Goal: Task Accomplishment & Management: Manage account settings

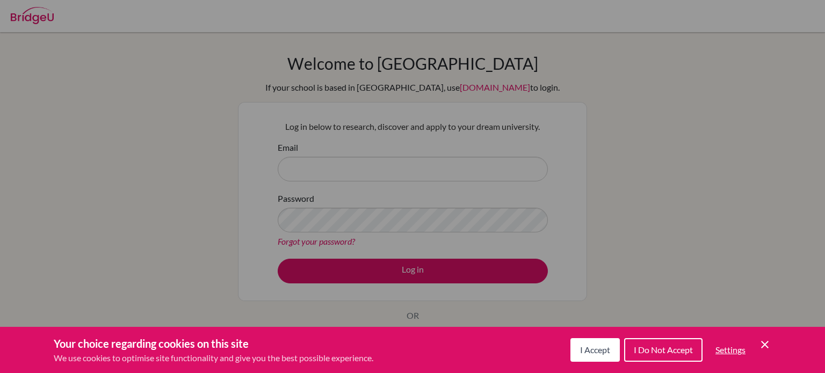
click at [768, 348] on icon "Cookie Control Close Icon" at bounding box center [764, 344] width 13 height 13
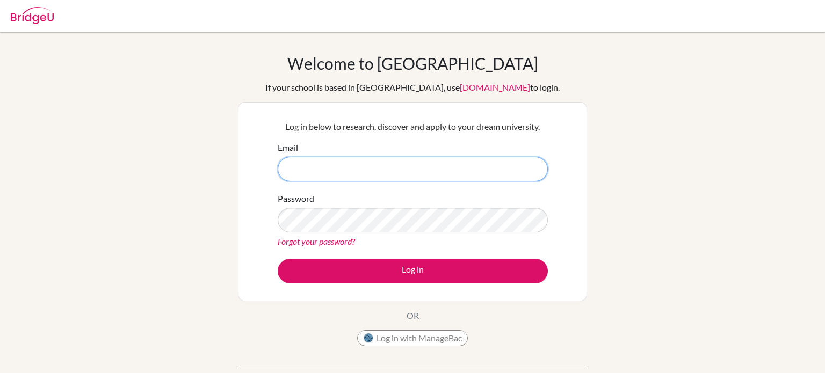
click at [309, 162] on input "Email" at bounding box center [413, 169] width 270 height 25
type input "[EMAIL_ADDRESS][DOMAIN_NAME]"
click at [324, 203] on div "Password Forgot your password?" at bounding box center [413, 220] width 270 height 56
click at [278, 259] on button "Log in" at bounding box center [413, 271] width 270 height 25
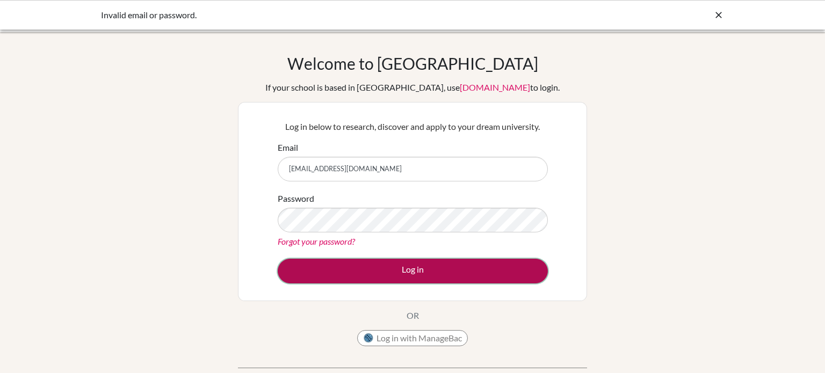
click at [358, 279] on button "Log in" at bounding box center [413, 271] width 270 height 25
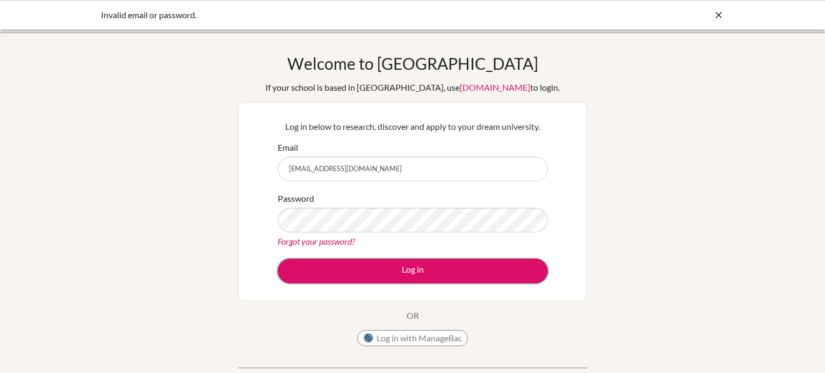
click at [358, 279] on button "Log in" at bounding box center [413, 271] width 270 height 25
click at [278, 259] on button "Log in" at bounding box center [413, 271] width 270 height 25
click at [384, 268] on button "Log in" at bounding box center [413, 271] width 270 height 25
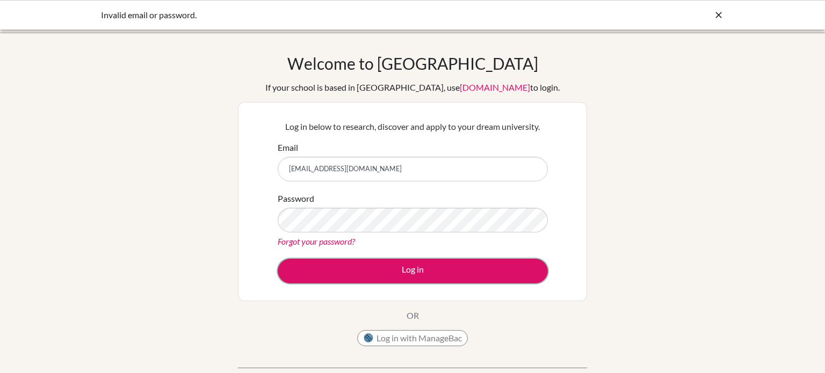
click at [384, 268] on button "Log in" at bounding box center [413, 271] width 270 height 25
click at [721, 21] on div at bounding box center [718, 15] width 11 height 13
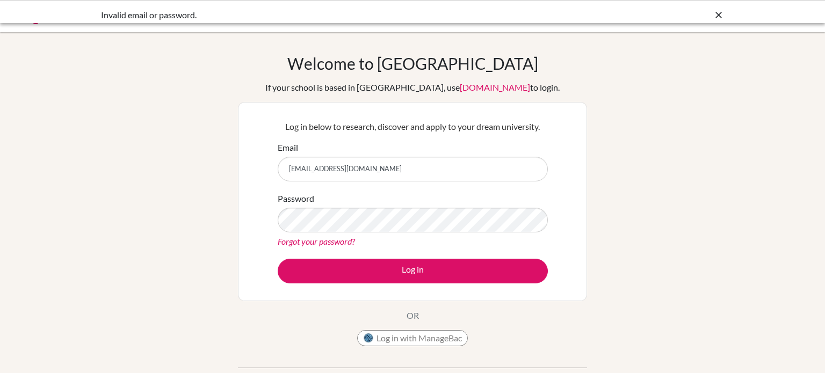
click at [719, 20] on body "Invalid email or password. Your browser is not supported by BridgeU. Please use…" at bounding box center [412, 186] width 825 height 373
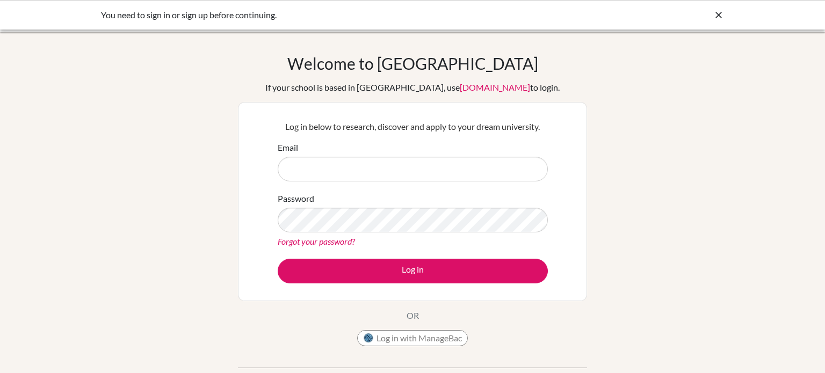
type input "a"
type input "[EMAIL_ADDRESS][DOMAIN_NAME]"
click at [335, 244] on link "Forgot your password?" at bounding box center [316, 241] width 77 height 10
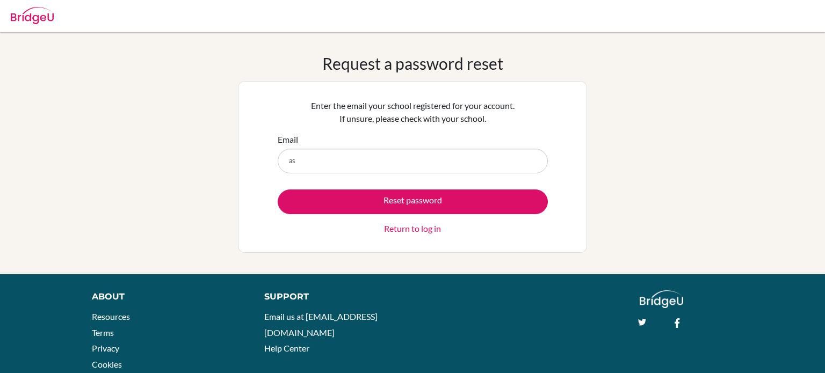
type input "[EMAIL_ADDRESS][DOMAIN_NAME]"
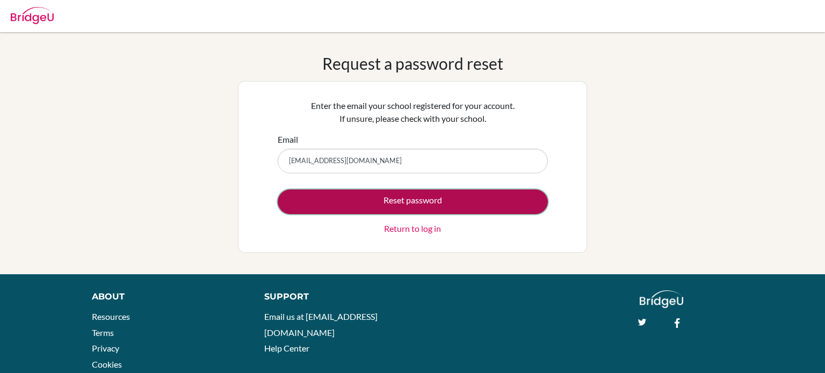
click at [385, 199] on button "Reset password" at bounding box center [413, 202] width 270 height 25
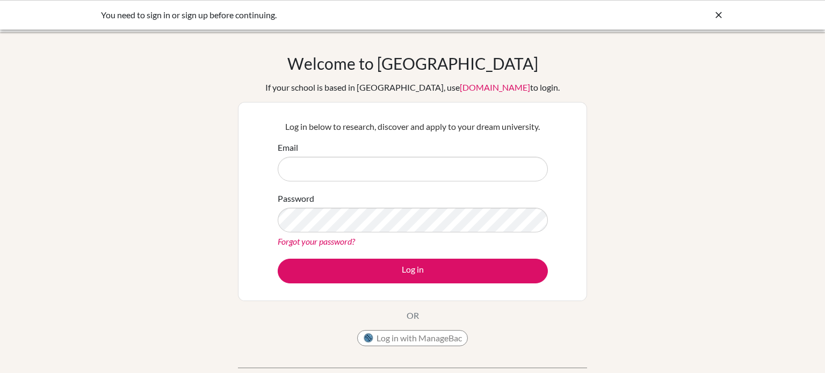
click at [325, 242] on link "Forgot your password?" at bounding box center [316, 241] width 77 height 10
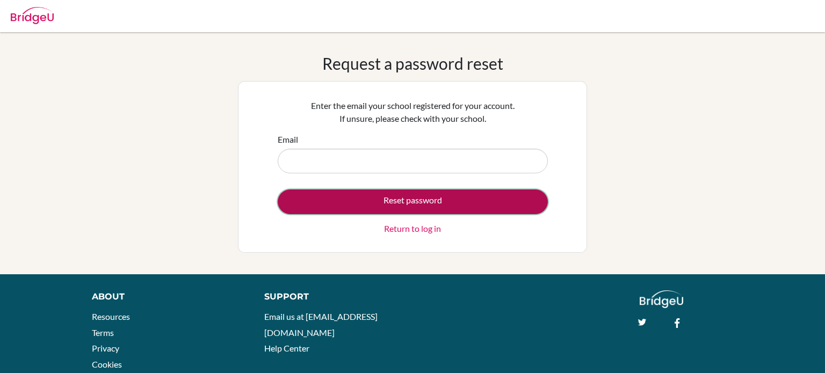
click at [431, 197] on button "Reset password" at bounding box center [413, 202] width 270 height 25
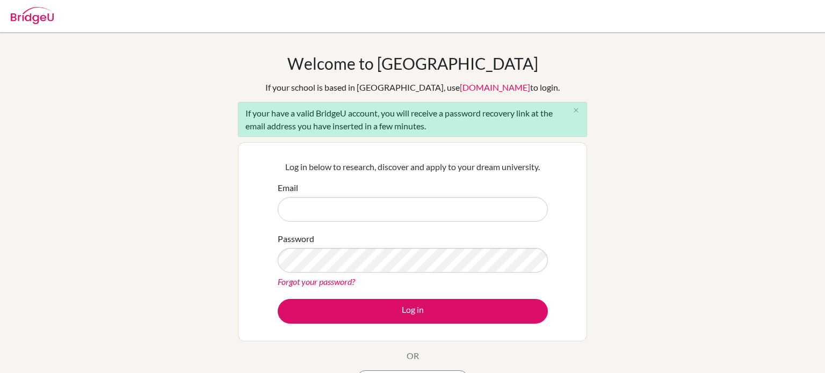
click at [341, 211] on input "Email" at bounding box center [413, 209] width 270 height 25
click at [347, 281] on link "Forgot your password?" at bounding box center [316, 282] width 77 height 10
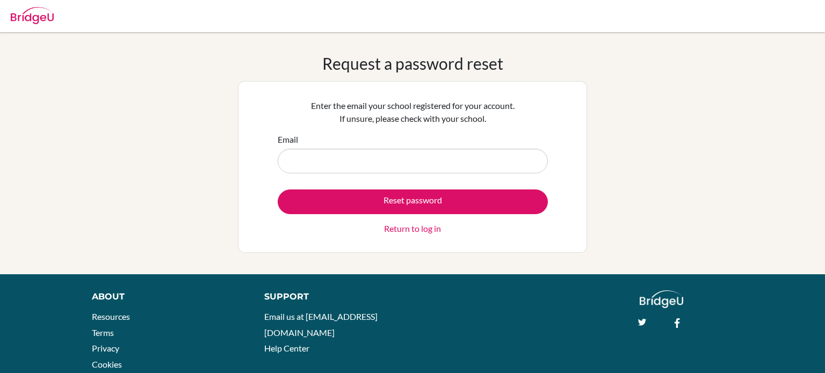
click at [311, 159] on input "Email" at bounding box center [413, 161] width 270 height 25
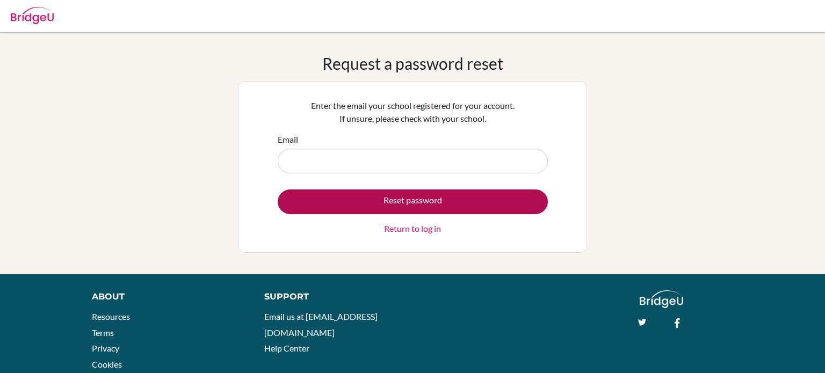
type input "asaad.abdulgalil@summitschool.ae"
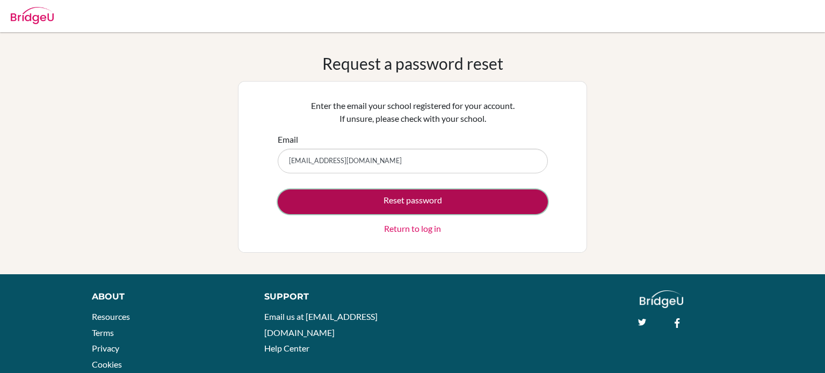
click at [393, 199] on button "Reset password" at bounding box center [413, 202] width 270 height 25
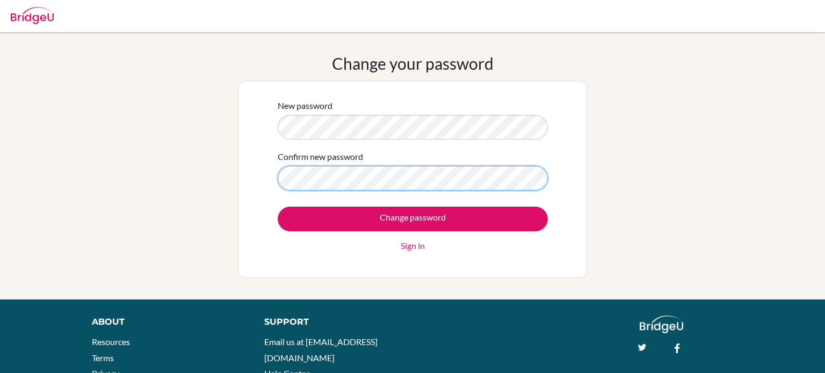
click at [278, 207] on input "Change password" at bounding box center [413, 219] width 270 height 25
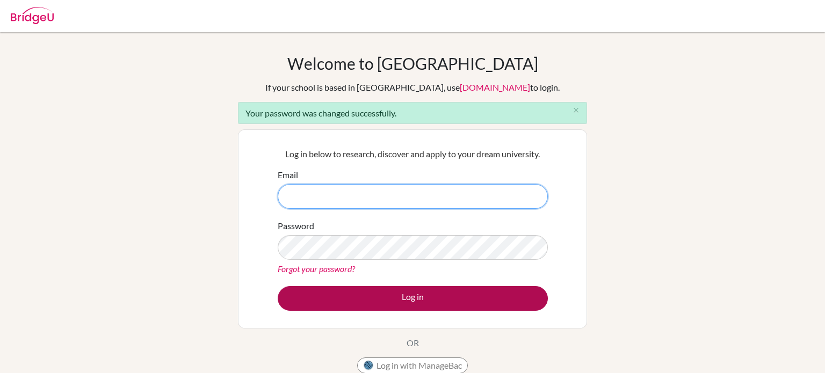
type input "asaad.abdulgalil@summitschool.ae"
click at [435, 293] on button "Log in" at bounding box center [413, 298] width 270 height 25
